Goal: Transaction & Acquisition: Register for event/course

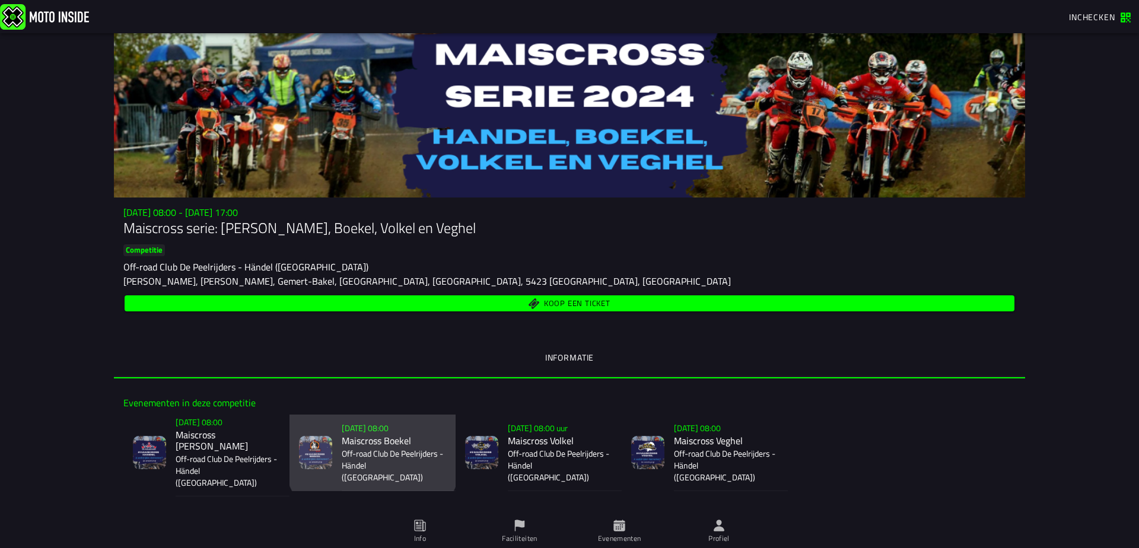
click at [0, 0] on slot "[DATE] 08:00" at bounding box center [0, 0] width 0 height 0
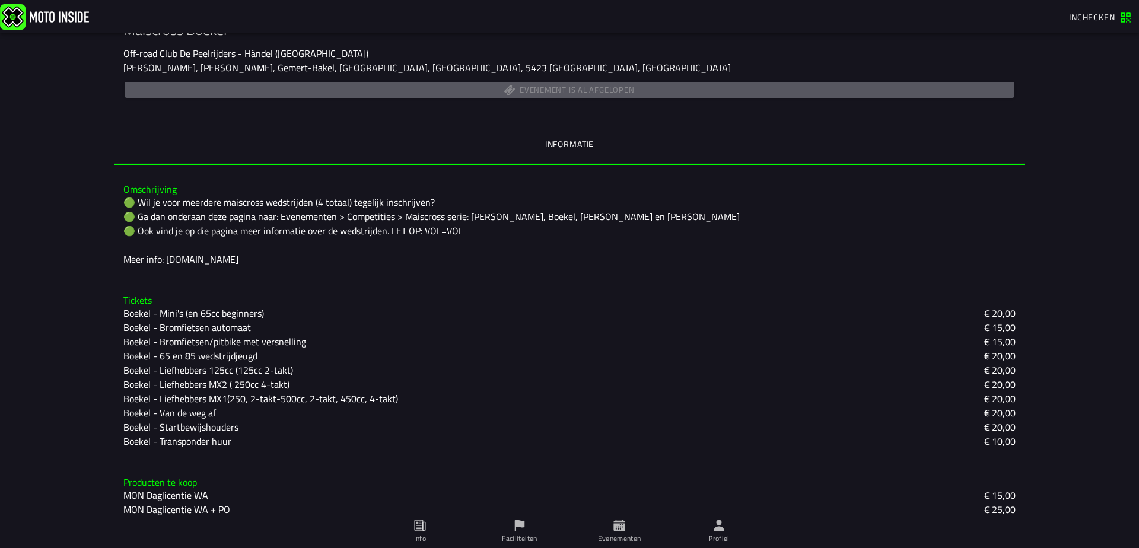
scroll to position [209, 0]
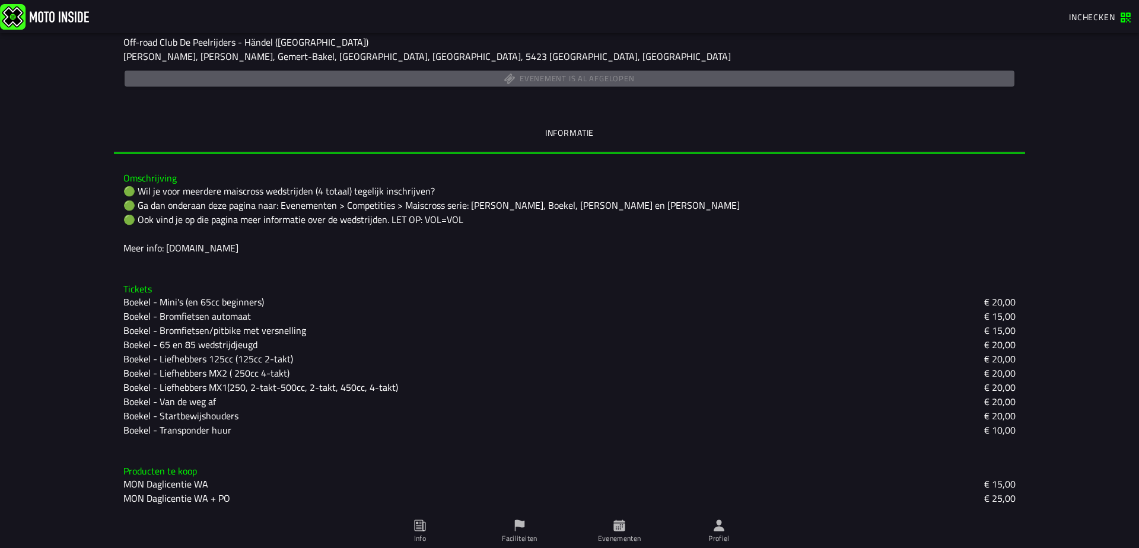
click at [0, 0] on slot "Boekel - Liefhebbers 125cc (125cc 2-takt)" at bounding box center [0, 0] width 0 height 0
click at [615, 524] on icon at bounding box center [569, 290] width 1139 height 515
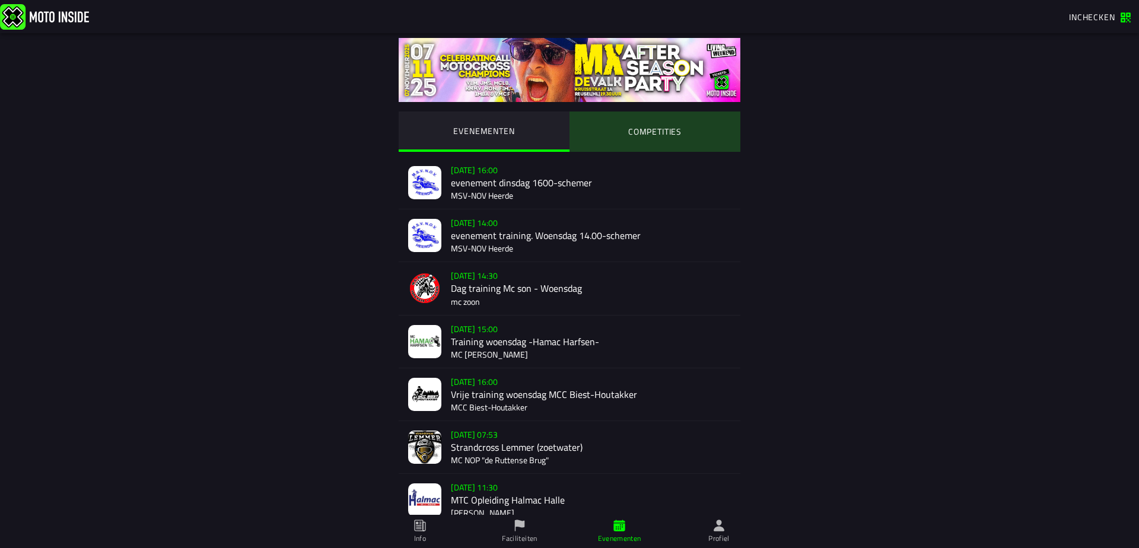
click at [637, 134] on ion-segment-button "COMPETITIES" at bounding box center [655, 132] width 171 height 40
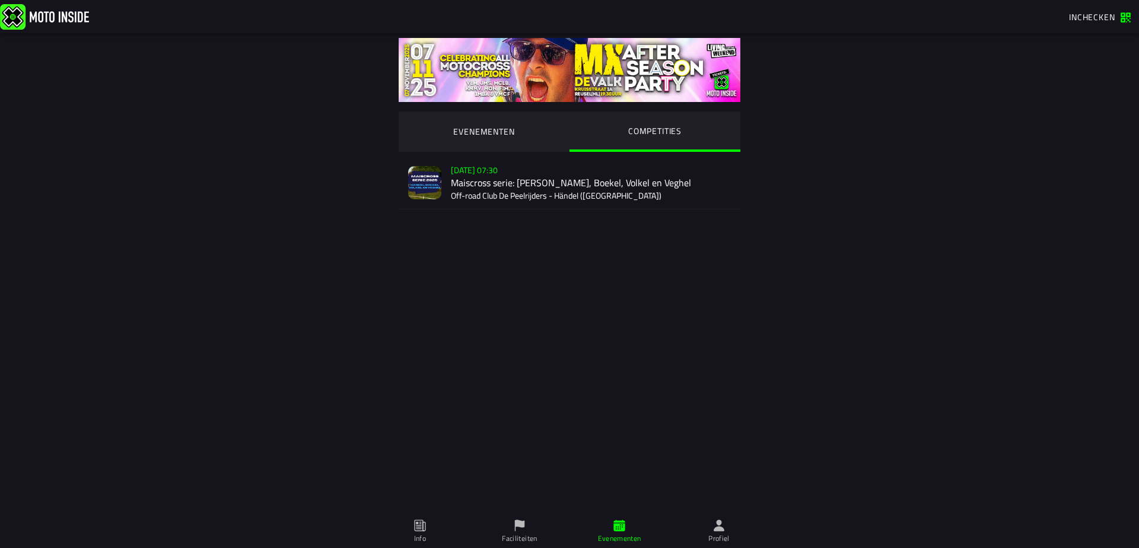
click at [501, 172] on div "[DATE] 07:30 Maiscross serie: [PERSON_NAME], Boekel, Volkel en Veghel Off-road …" at bounding box center [591, 183] width 280 height 52
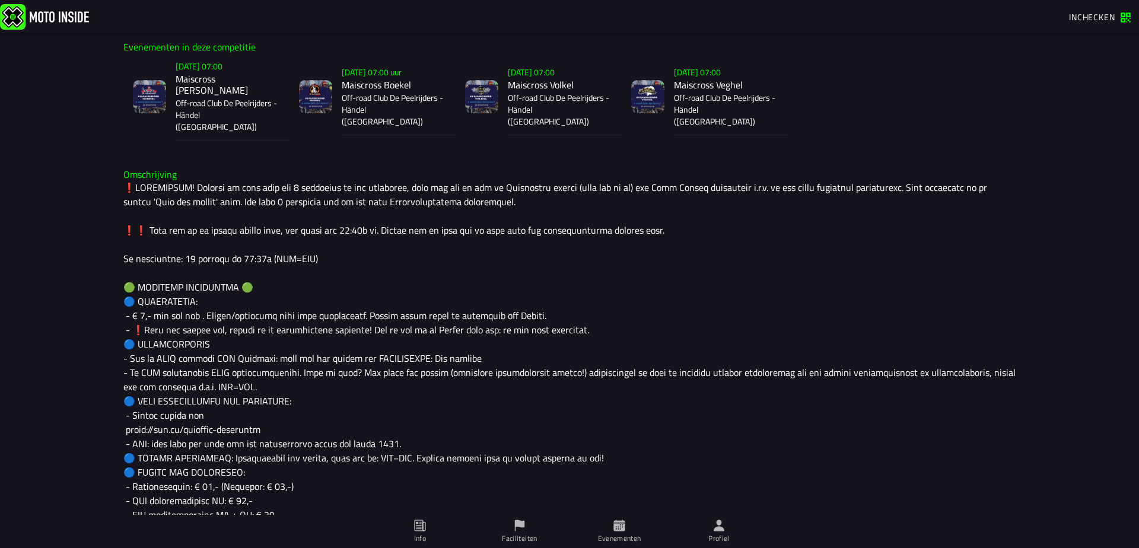
scroll to position [297, 0]
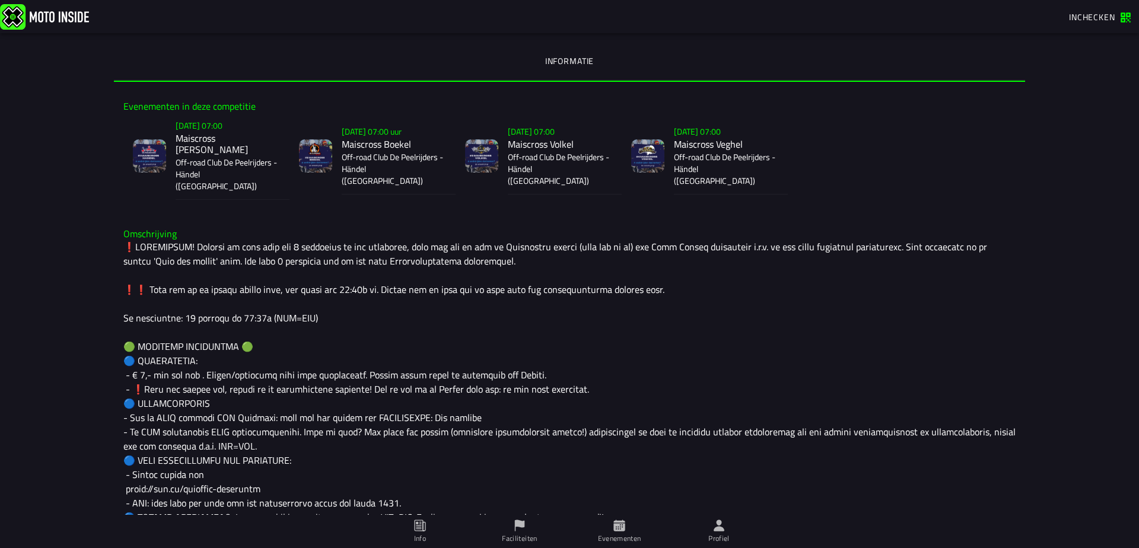
click at [363, 138] on h2 "Maiscross Boekel" at bounding box center [394, 143] width 104 height 11
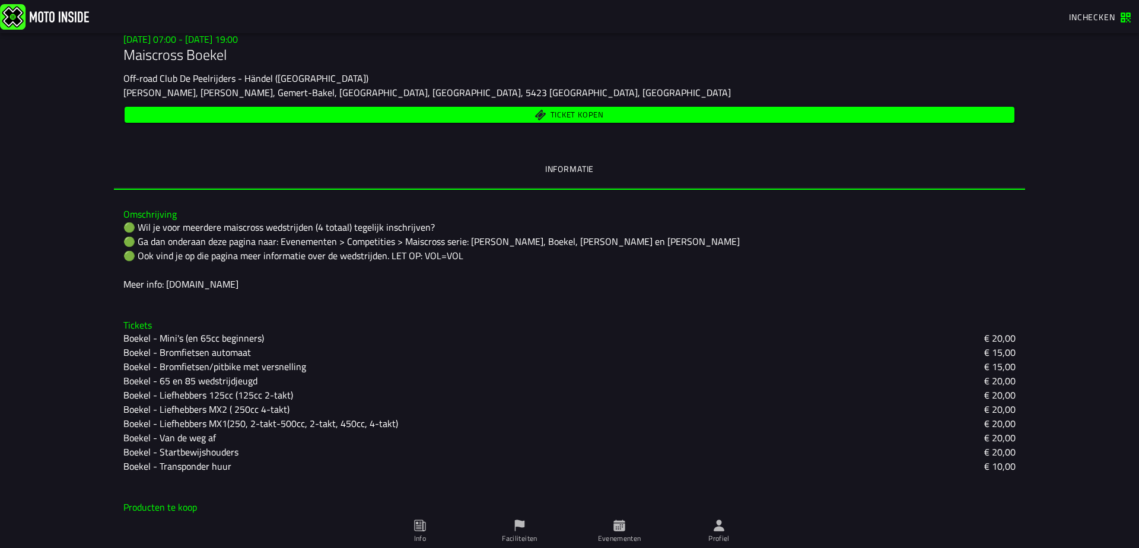
scroll to position [178, 0]
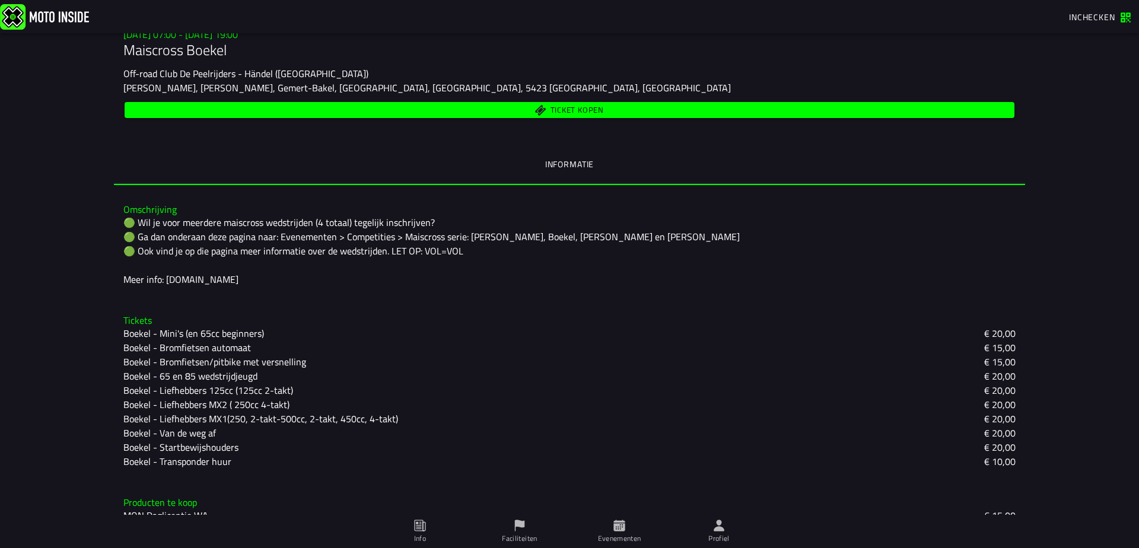
click at [0, 0] on slot "Boekel - Liefhebbers 125cc (125cc 2-takt)" at bounding box center [0, 0] width 0 height 0
